Goal: Check status

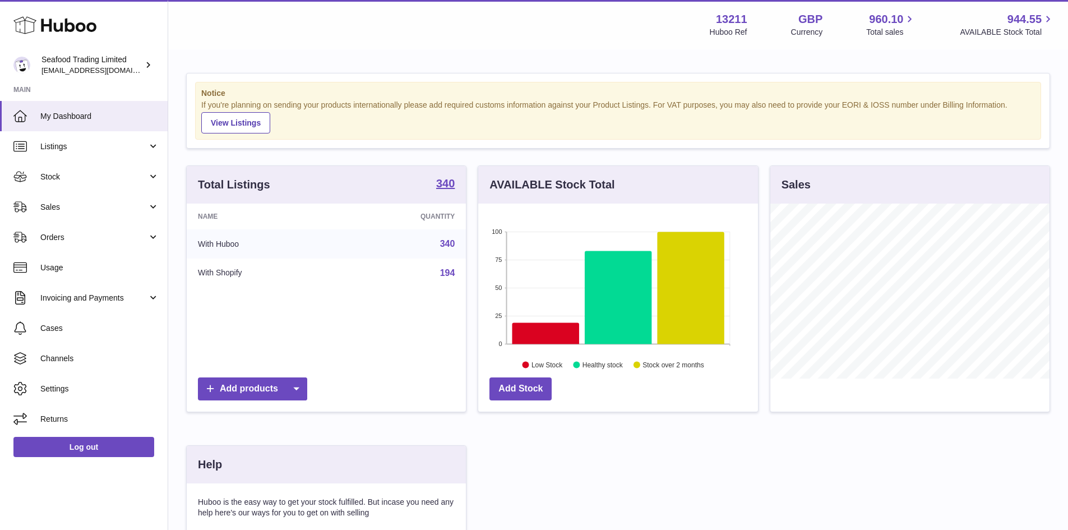
scroll to position [175, 280]
click at [68, 206] on span "Sales" at bounding box center [93, 207] width 107 height 11
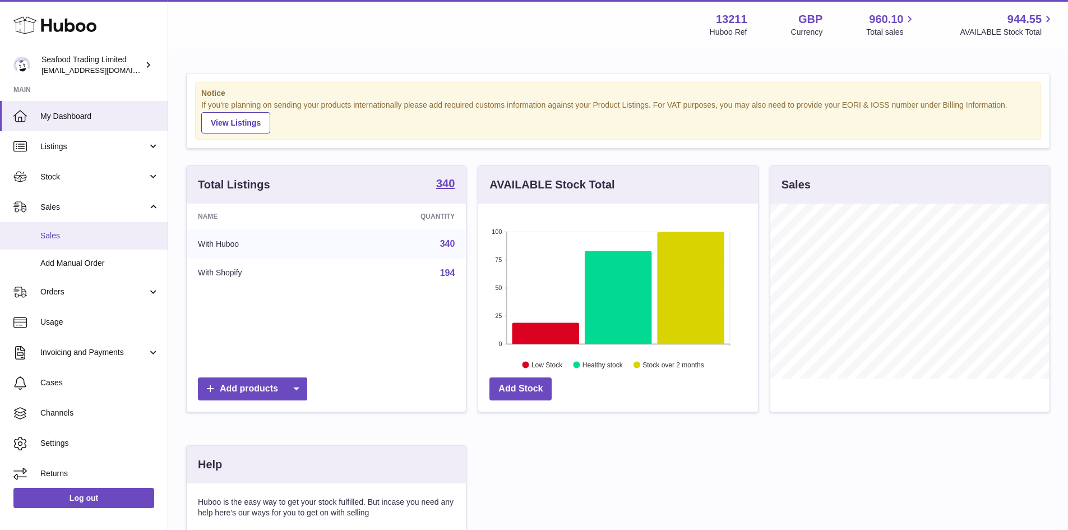
click at [56, 224] on link "Sales" at bounding box center [84, 235] width 168 height 27
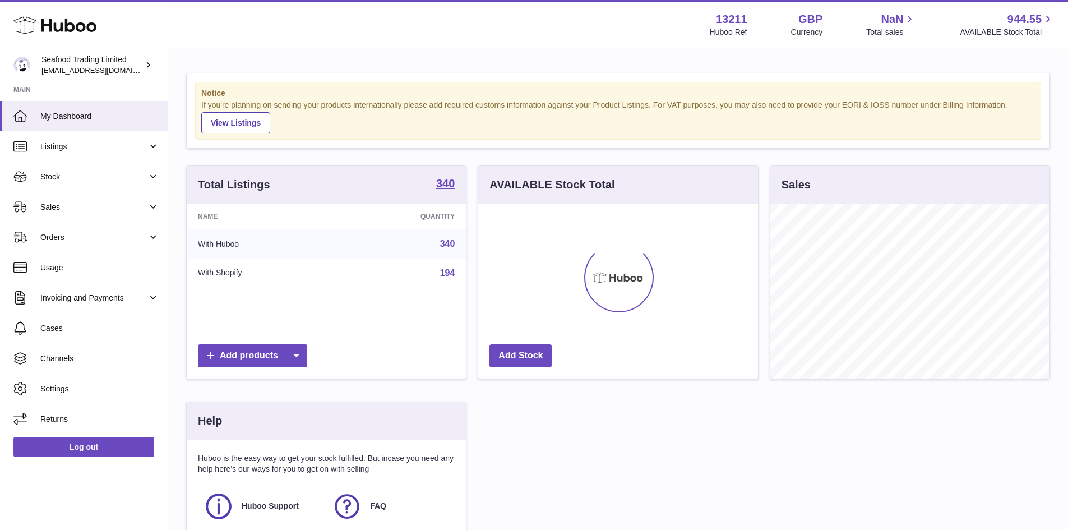
scroll to position [175, 280]
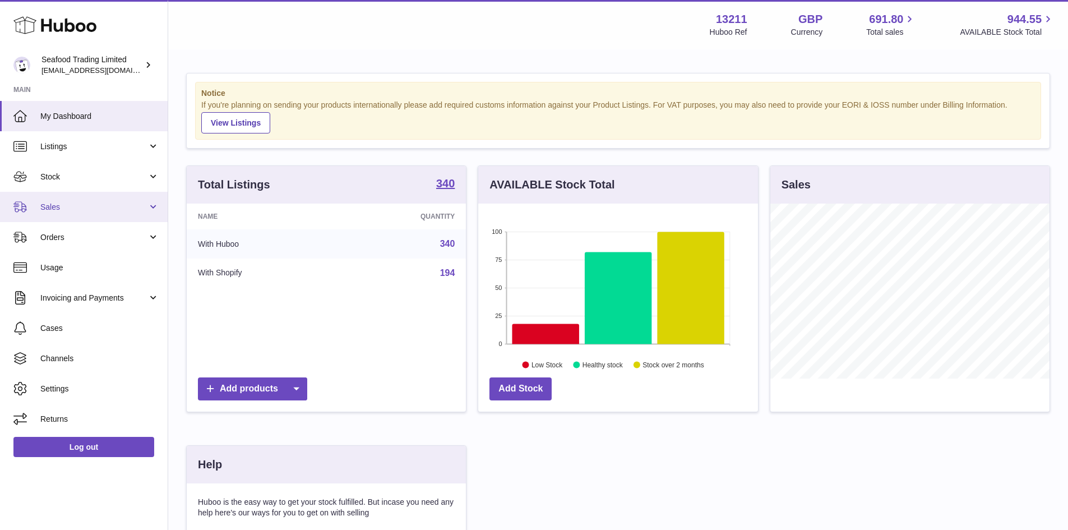
click at [54, 207] on span "Sales" at bounding box center [93, 207] width 107 height 11
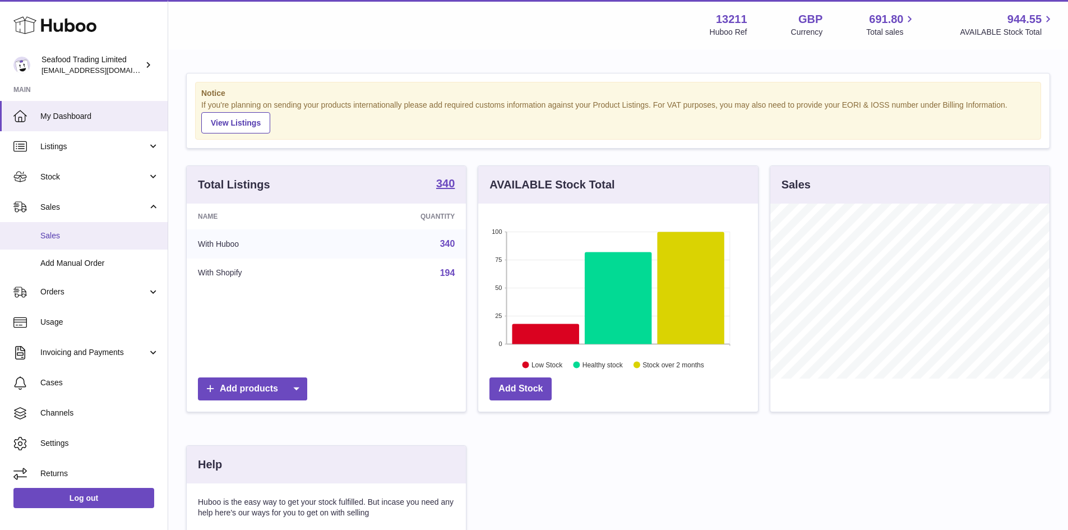
click at [43, 242] on link "Sales" at bounding box center [84, 235] width 168 height 27
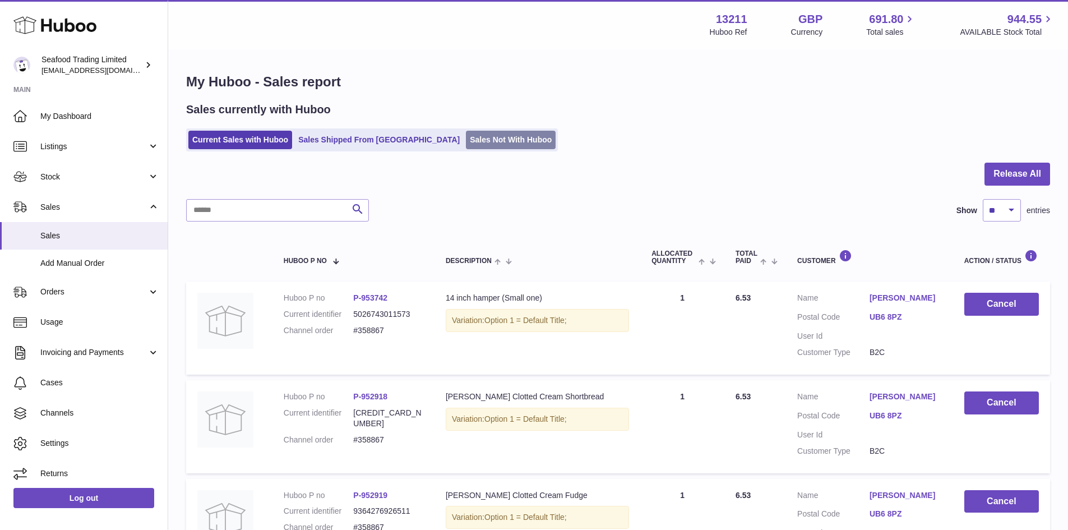
click at [466, 145] on link "Sales Not With Huboo" at bounding box center [511, 140] width 90 height 18
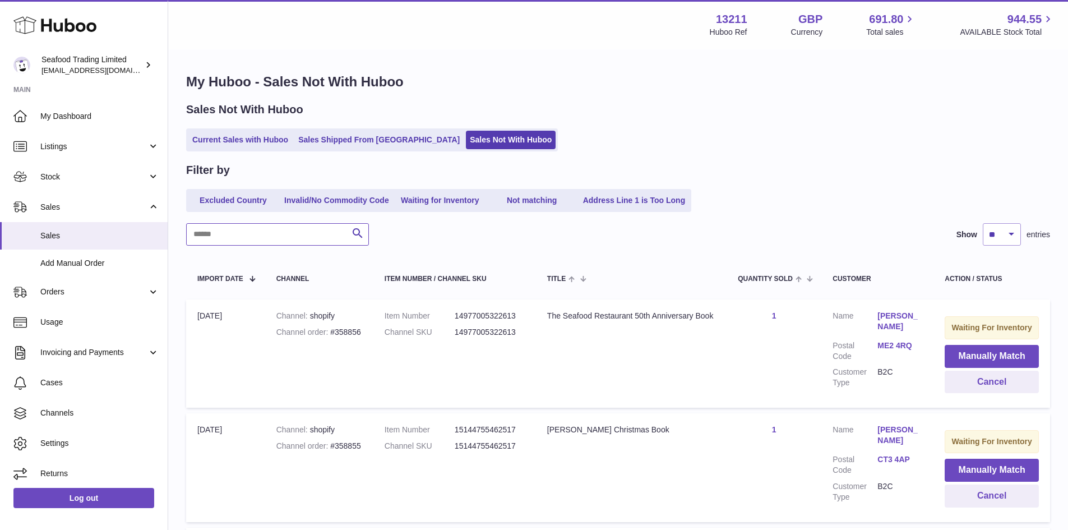
click at [245, 231] on input "text" at bounding box center [277, 234] width 183 height 22
paste input "******"
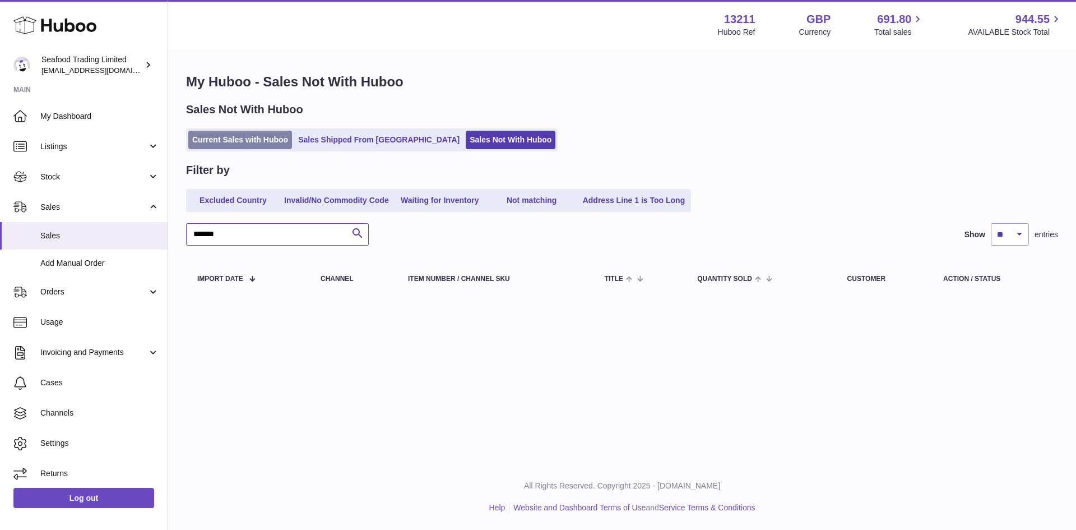
type input "******"
click at [242, 142] on link "Current Sales with Huboo" at bounding box center [240, 140] width 104 height 18
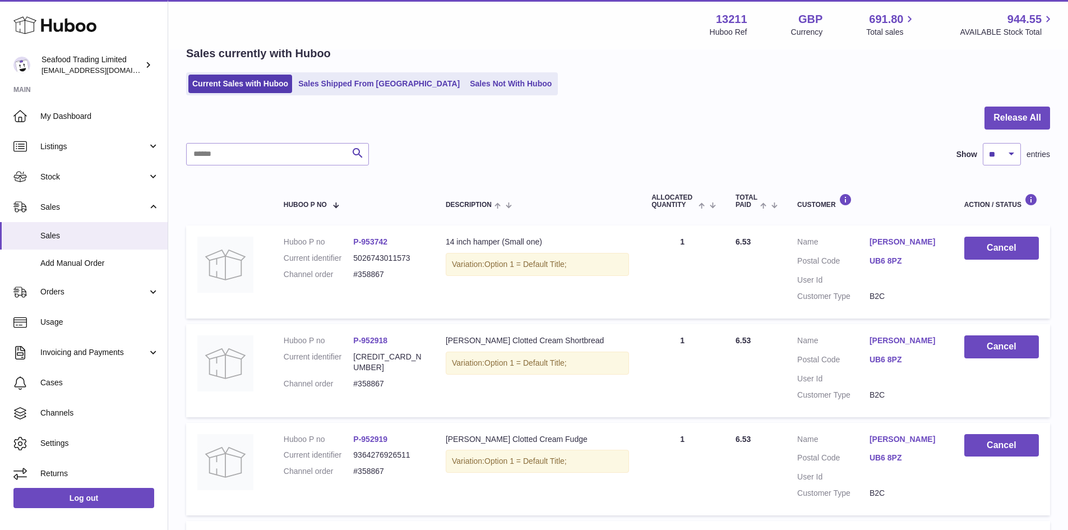
scroll to position [112, 0]
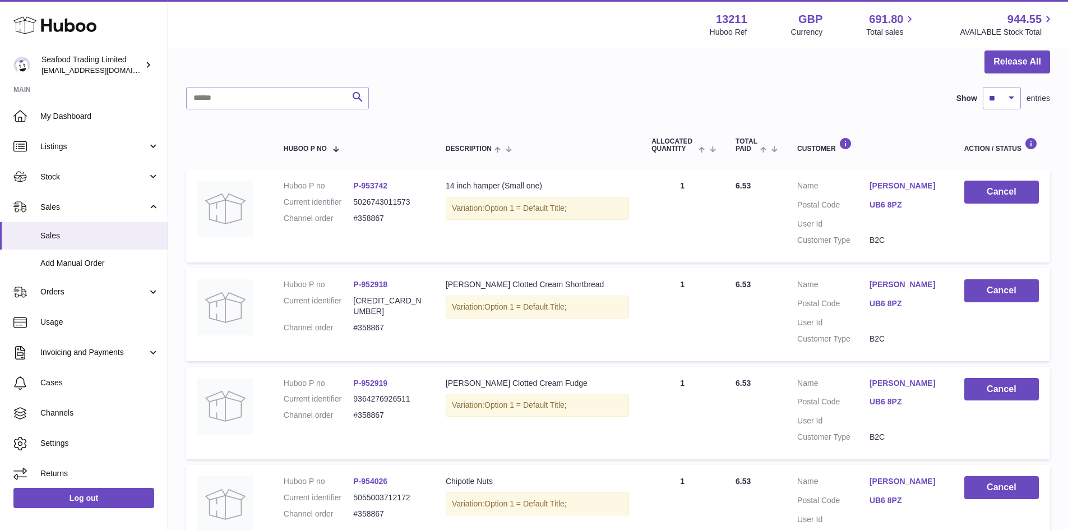
click at [370, 322] on dd "#358867" at bounding box center [388, 327] width 70 height 11
copy dd "358867"
drag, startPoint x: 585, startPoint y: 284, endPoint x: 444, endPoint y: 273, distance: 141.0
click at [444, 273] on td "Description [PERSON_NAME] Clotted Cream Shortbread Variation: Option 1 = Defaul…" at bounding box center [537, 314] width 206 height 93
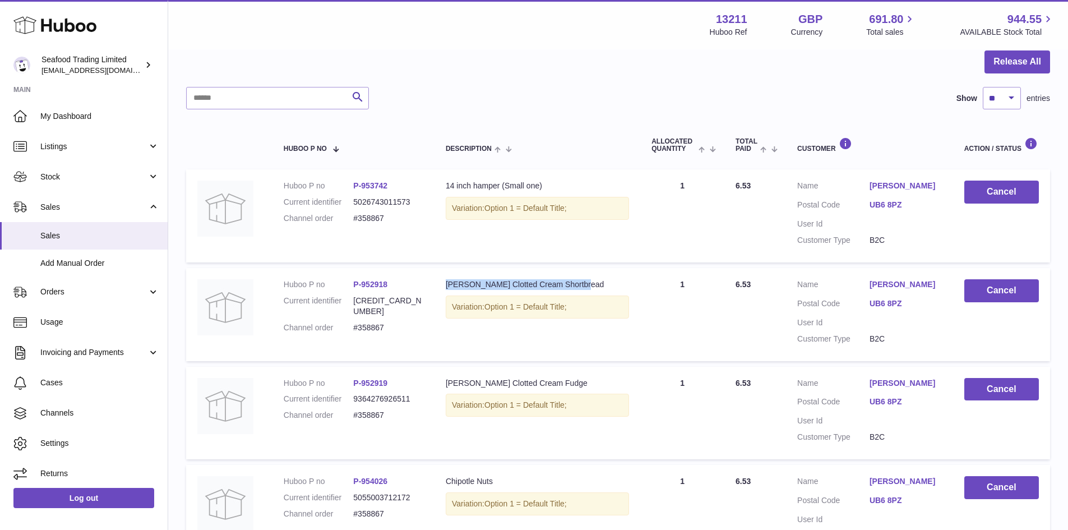
copy div "[PERSON_NAME] Clotted Cream Shortbread"
